Goal: Task Accomplishment & Management: Manage account settings

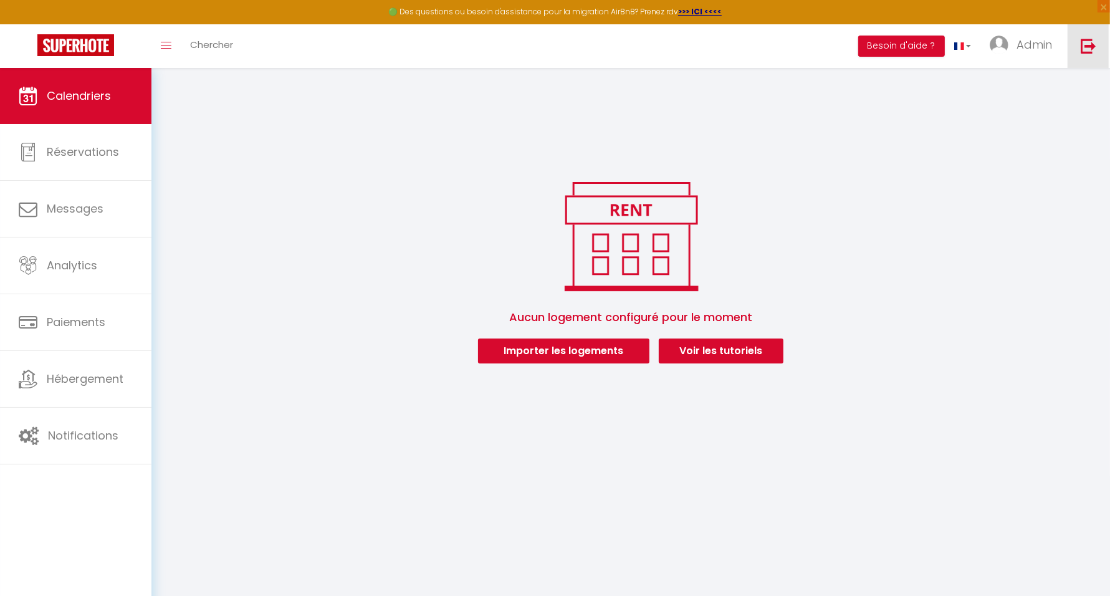
click at [1089, 40] on img at bounding box center [1088, 46] width 16 height 16
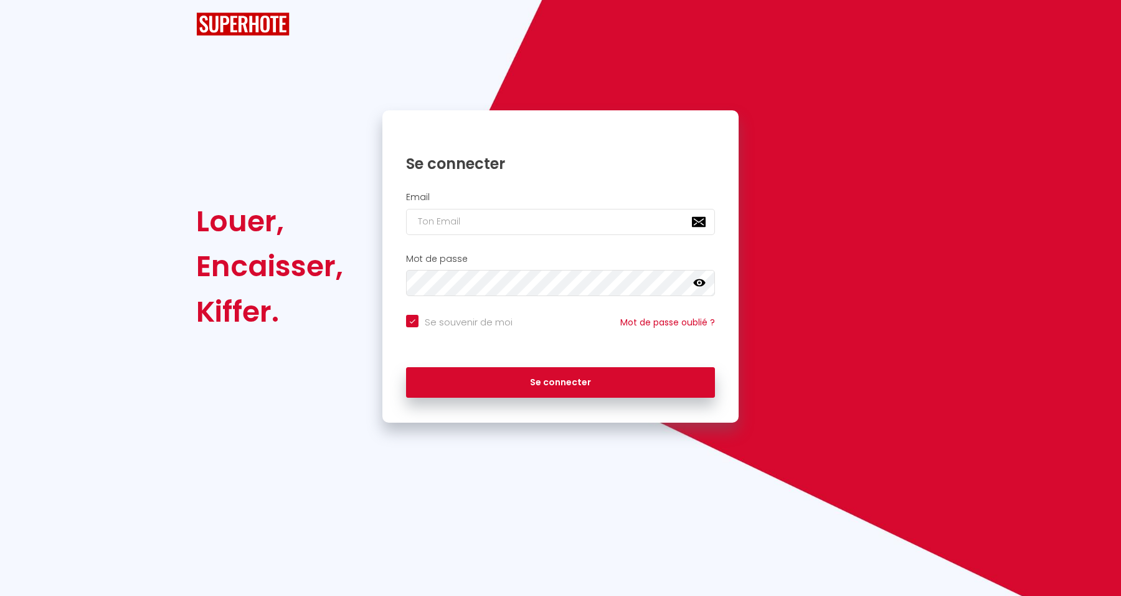
checkbox input "true"
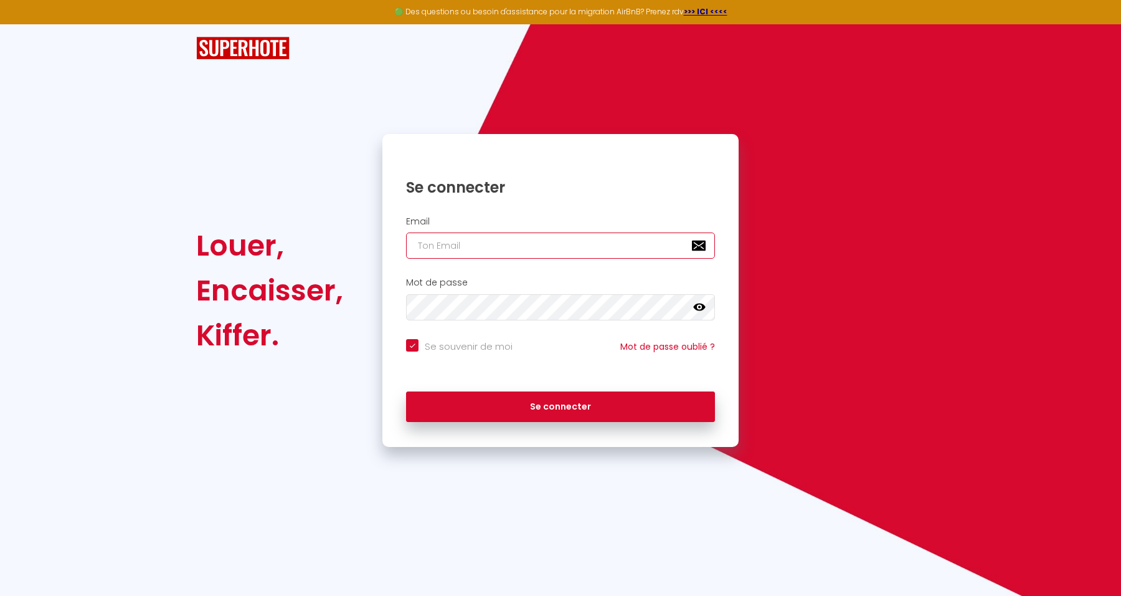
type input "[EMAIL_ADDRESS][DOMAIN_NAME]"
checkbox input "true"
click at [539, 253] on input "[EMAIL_ADDRESS][DOMAIN_NAME]" at bounding box center [560, 245] width 309 height 26
type input "isaline@superhote.com"
checkbox input "true"
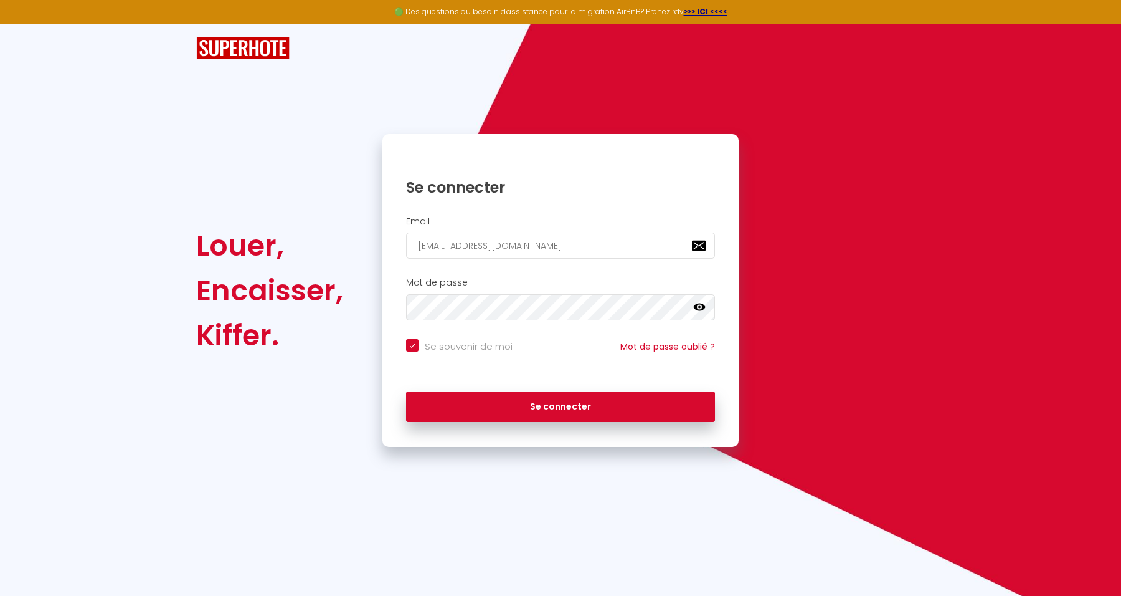
drag, startPoint x: 587, startPoint y: 245, endPoint x: 600, endPoint y: 249, distance: 13.0
click at [587, 245] on input "isaline@superhote.com" at bounding box center [560, 245] width 309 height 26
type input "[EMAIL_ADDRESS][DOMAIN_NAME]"
click at [630, 385] on div "Se connecter" at bounding box center [561, 403] width 356 height 37
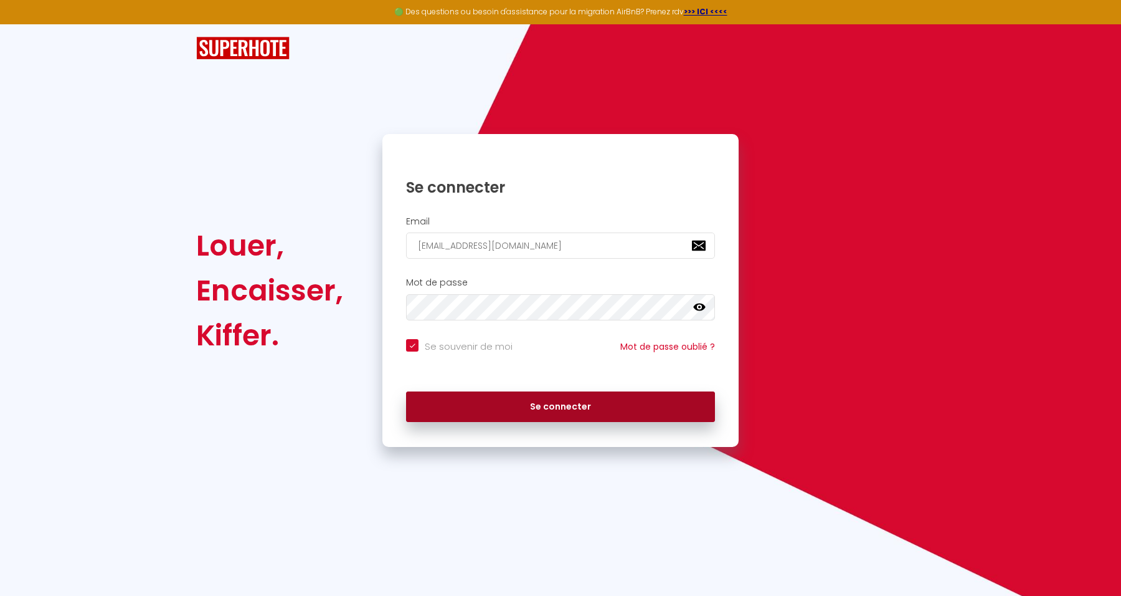
click at [665, 407] on button "Se connecter" at bounding box center [560, 406] width 309 height 31
checkbox input "true"
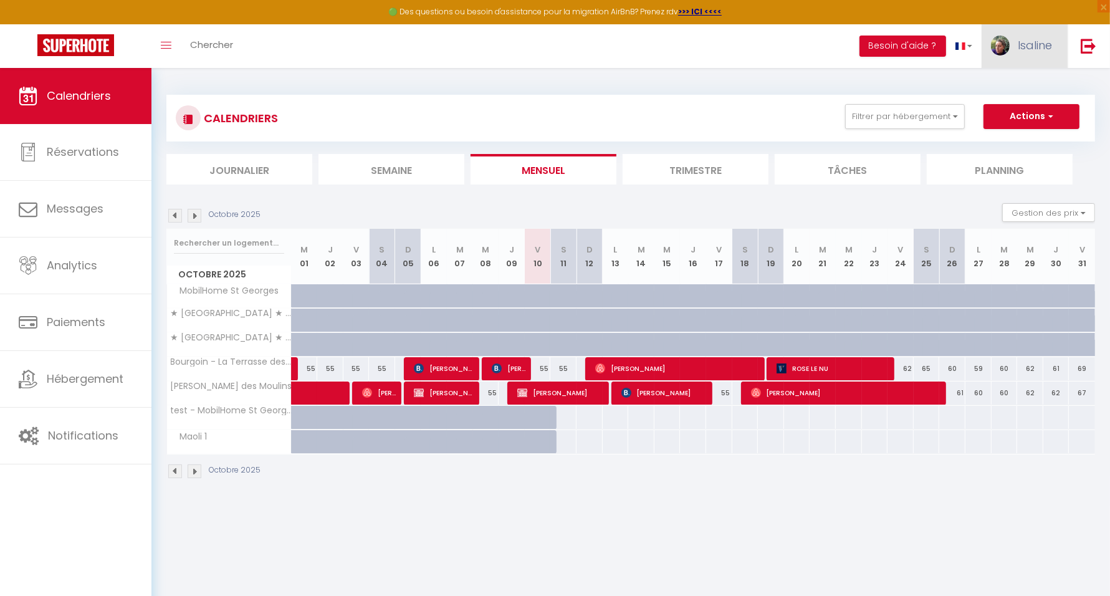
click at [1025, 52] on span "Isaline" at bounding box center [1034, 45] width 34 height 16
click at [1016, 83] on link "Paramètres" at bounding box center [1017, 86] width 92 height 21
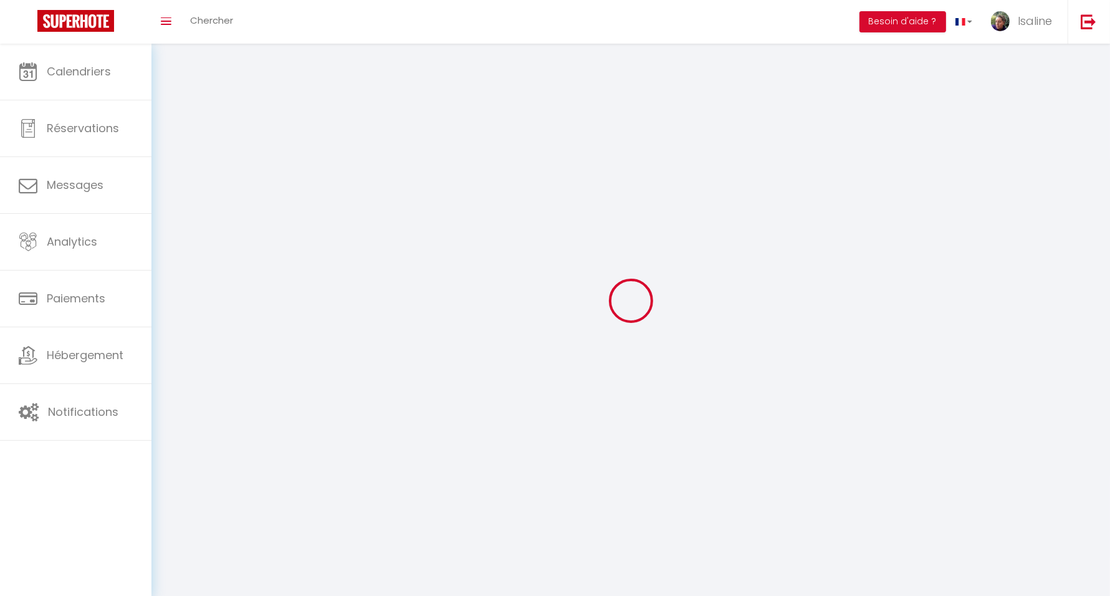
type input "ghWGbGufIun7V8OiMBRgkSyV7"
type input "xG2Bw0FzH1I196P0UphkMtrBD"
type input "https://app.superhote.com/#/get-available-rentals/xG2Bw0FzH1I196P0UphkMtrBD"
select select "fr"
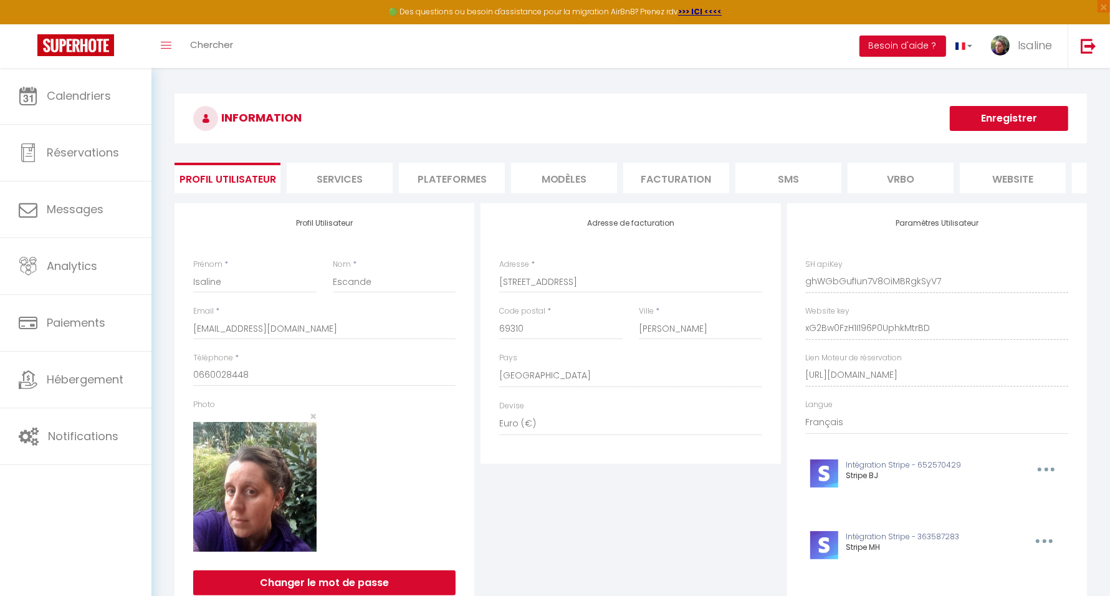
click at [470, 175] on li "Plateformes" at bounding box center [452, 178] width 106 height 31
